Goal: Navigation & Orientation: Find specific page/section

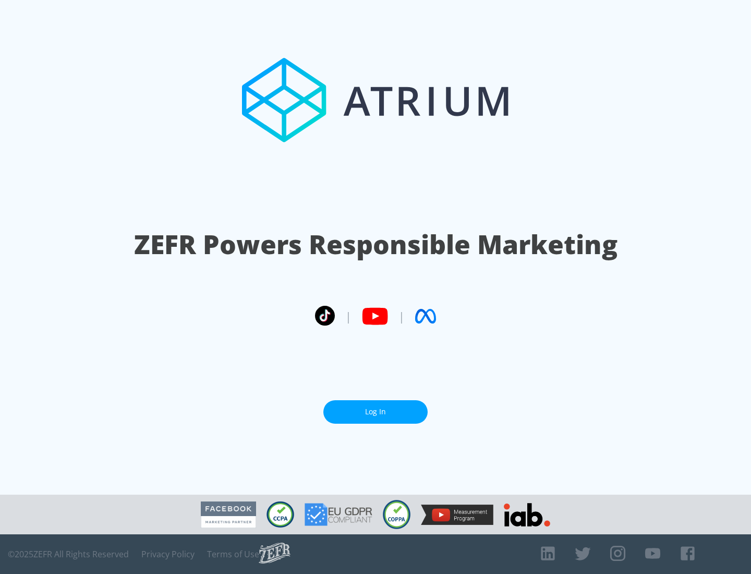
click at [376, 412] on link "Log In" at bounding box center [376, 411] width 104 height 23
